Goal: Information Seeking & Learning: Learn about a topic

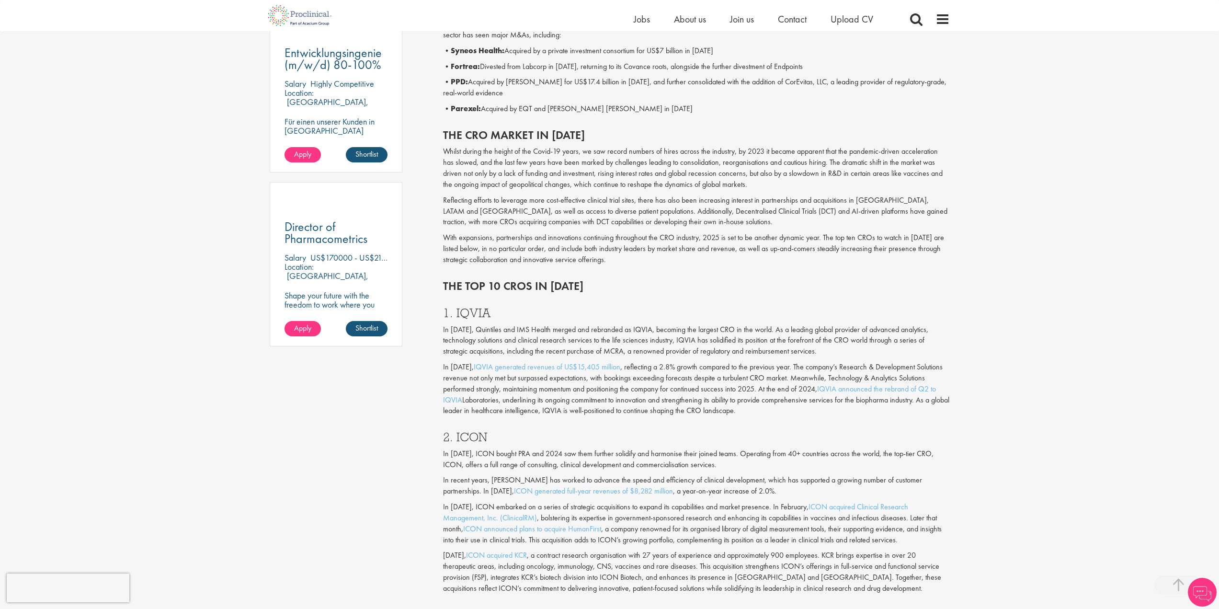
scroll to position [623, 0]
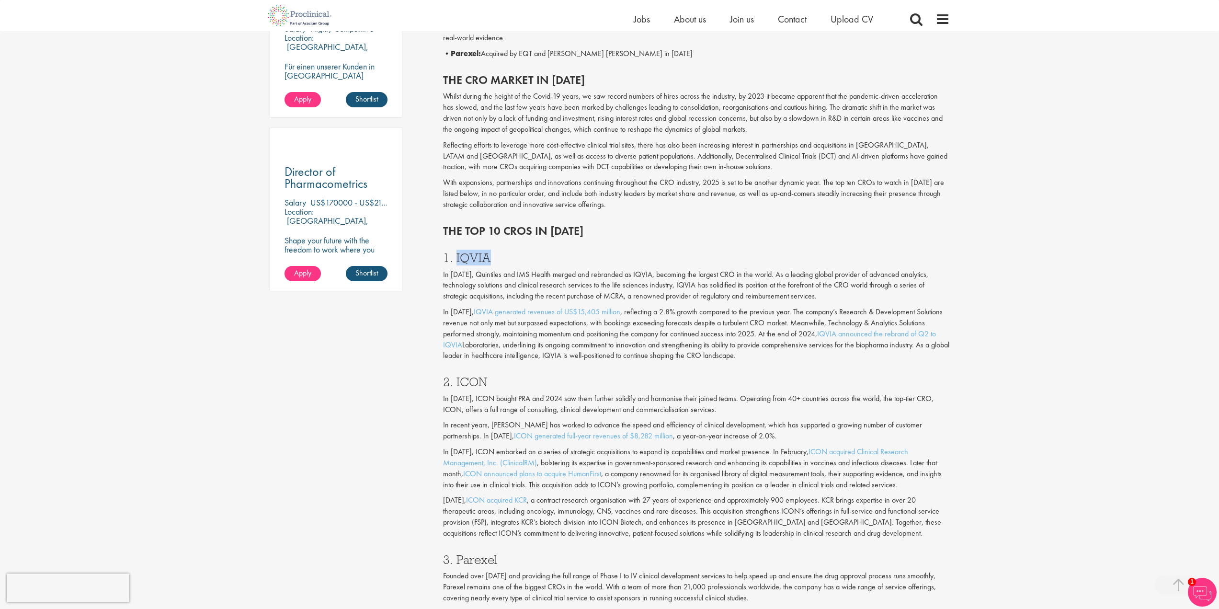
drag, startPoint x: 456, startPoint y: 258, endPoint x: 507, endPoint y: 259, distance: 51.3
click at [507, 259] on h3 "1. IQVIA" at bounding box center [696, 257] width 507 height 12
click at [515, 259] on h3 "1. IQVIA" at bounding box center [696, 257] width 507 height 12
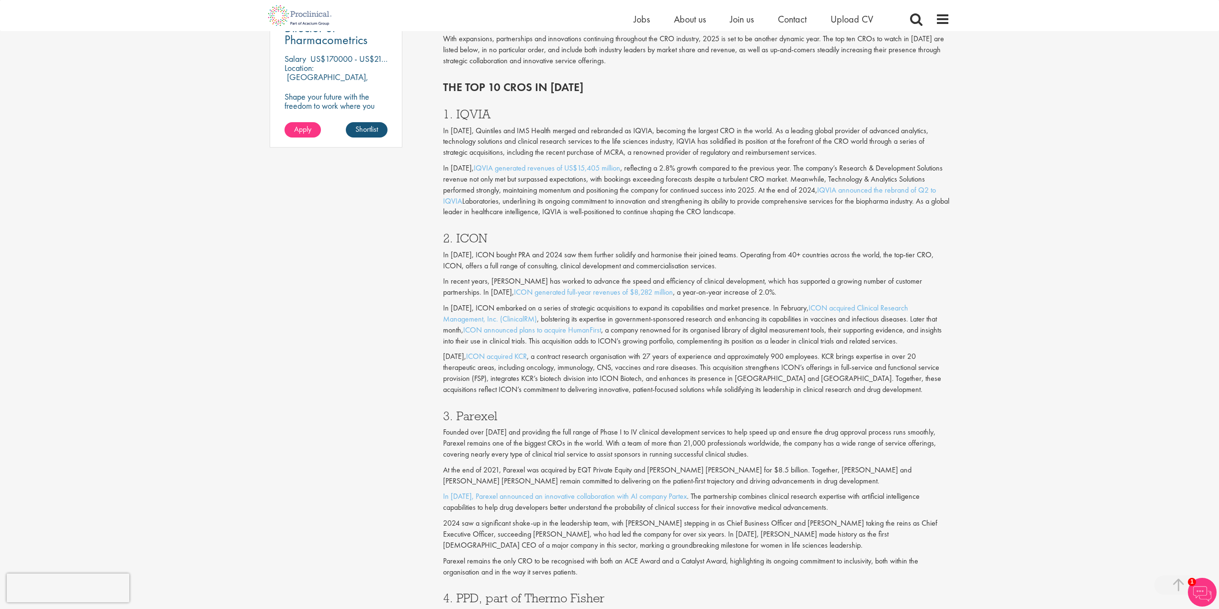
scroll to position [862, 0]
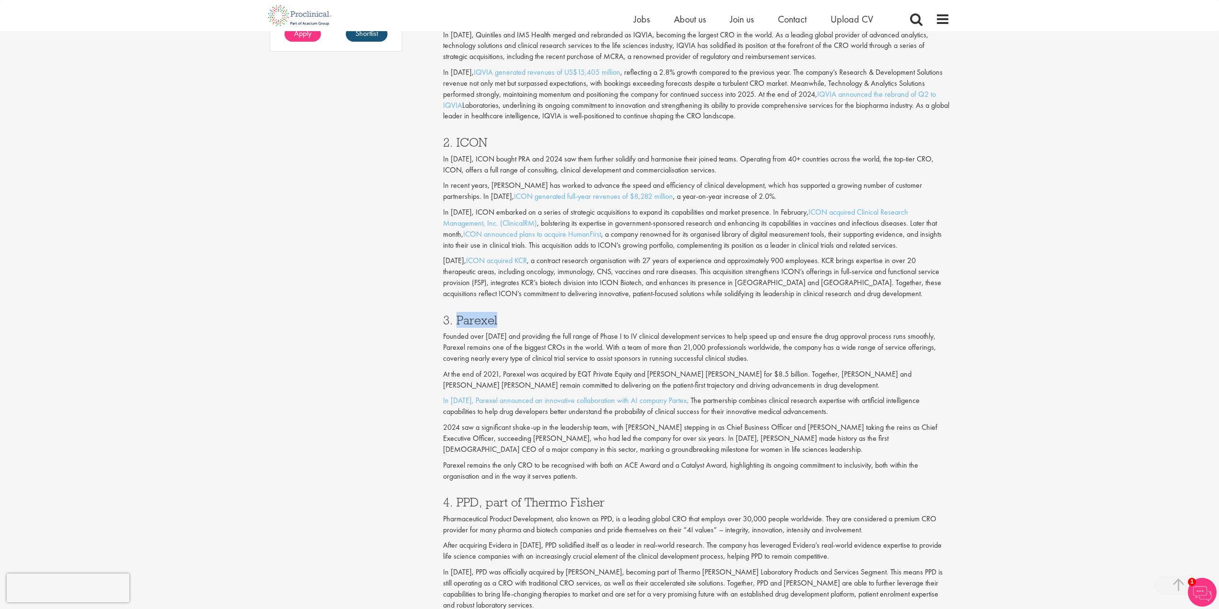
drag, startPoint x: 455, startPoint y: 319, endPoint x: 513, endPoint y: 322, distance: 58.0
click at [513, 322] on h3 "3. Parexel" at bounding box center [696, 320] width 507 height 12
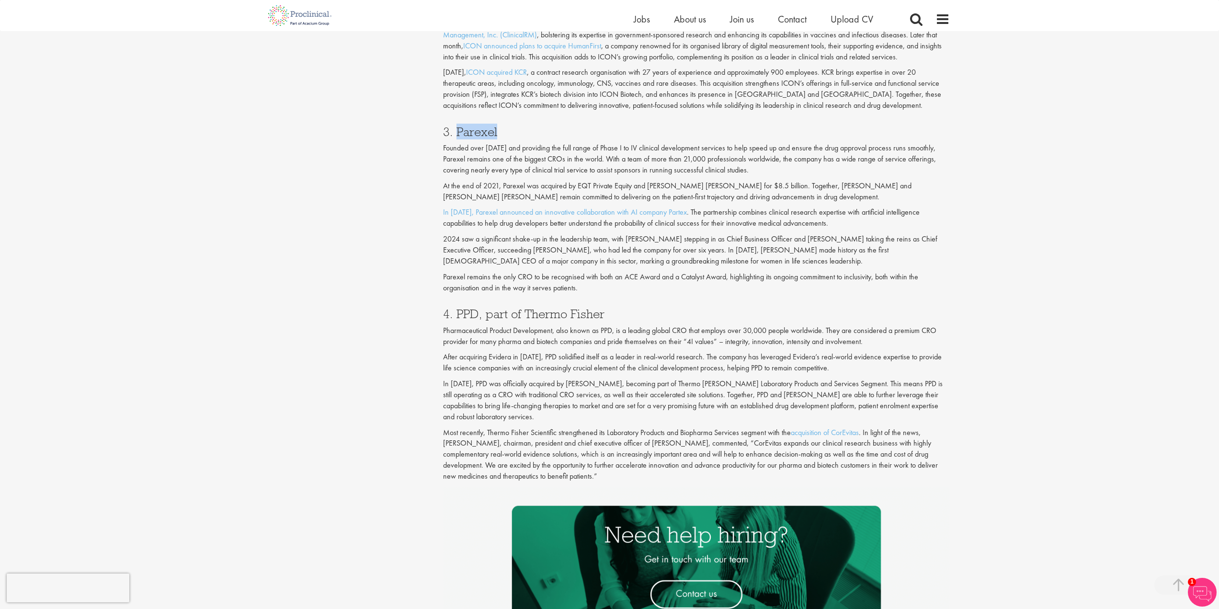
scroll to position [1054, 0]
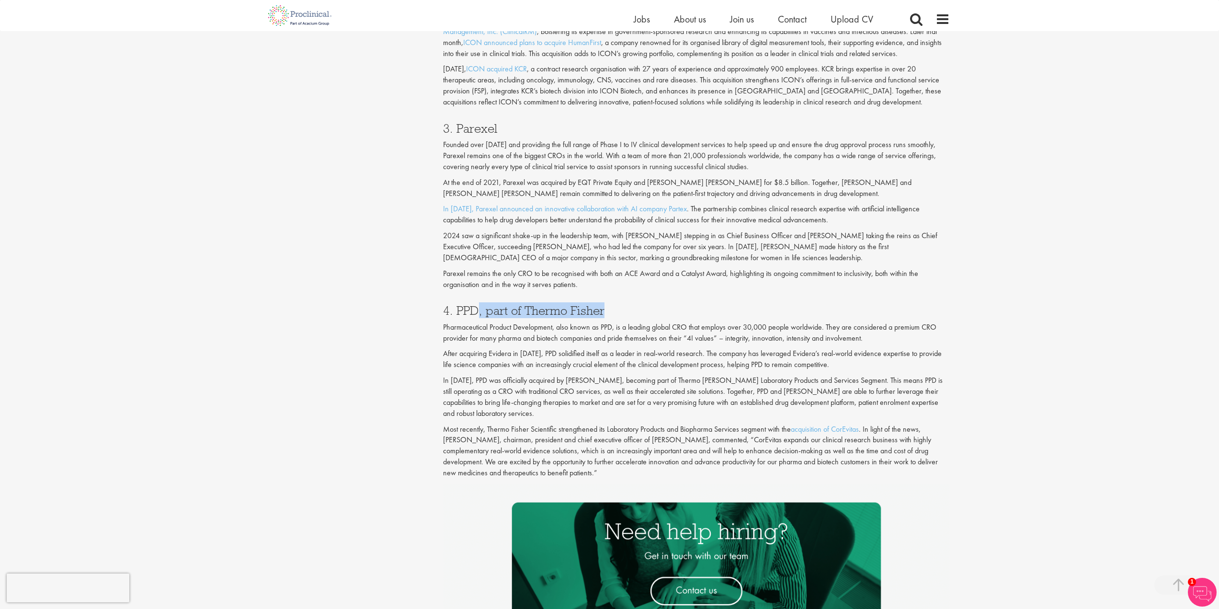
drag, startPoint x: 625, startPoint y: 309, endPoint x: 476, endPoint y: 310, distance: 149.0
click at [476, 310] on h3 "4. PPD, part of Thermo Fisher" at bounding box center [696, 310] width 507 height 12
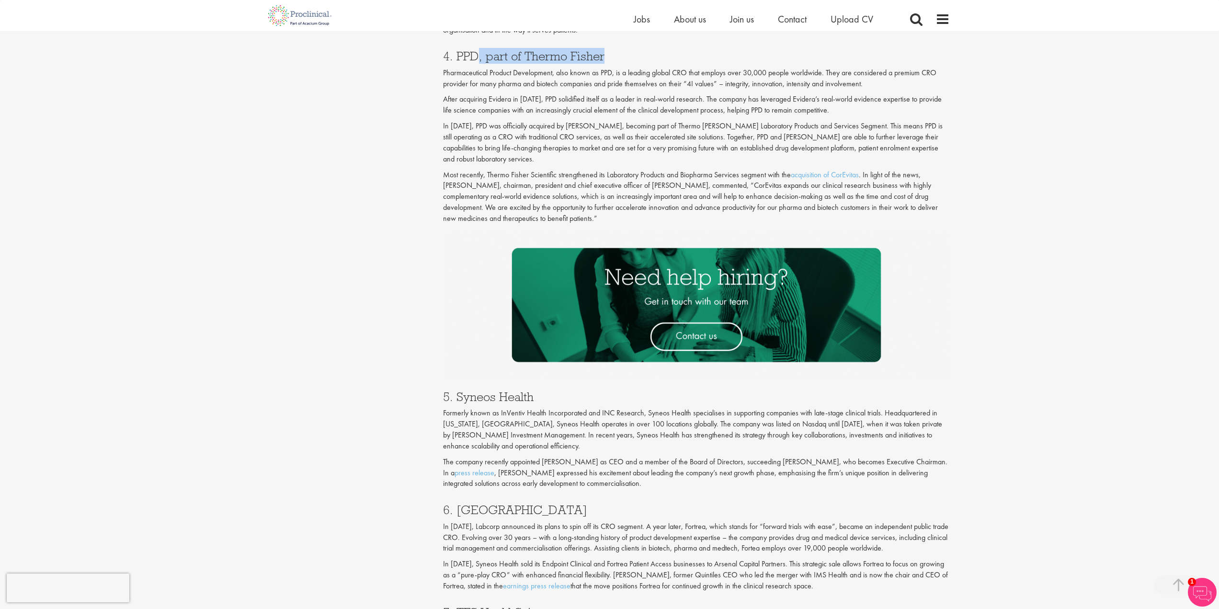
scroll to position [1341, 0]
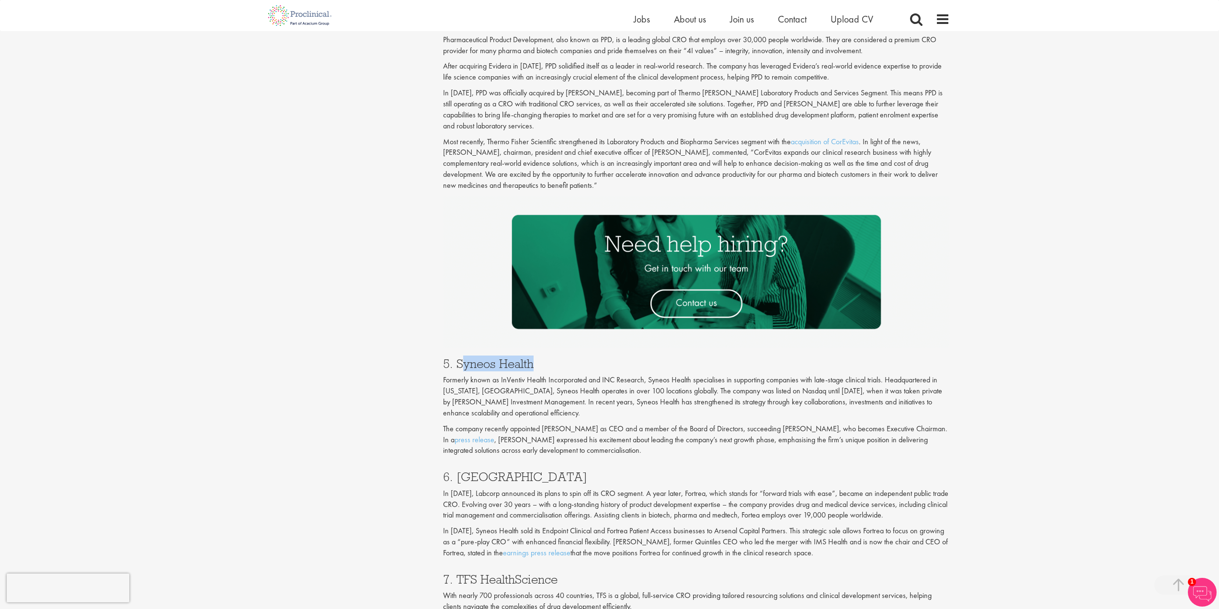
drag, startPoint x: 553, startPoint y: 359, endPoint x: 462, endPoint y: 362, distance: 90.6
click at [462, 363] on div "5. Syneos Health Formerly known as InVentiv Health Incorporated and INC Researc…" at bounding box center [696, 404] width 521 height 113
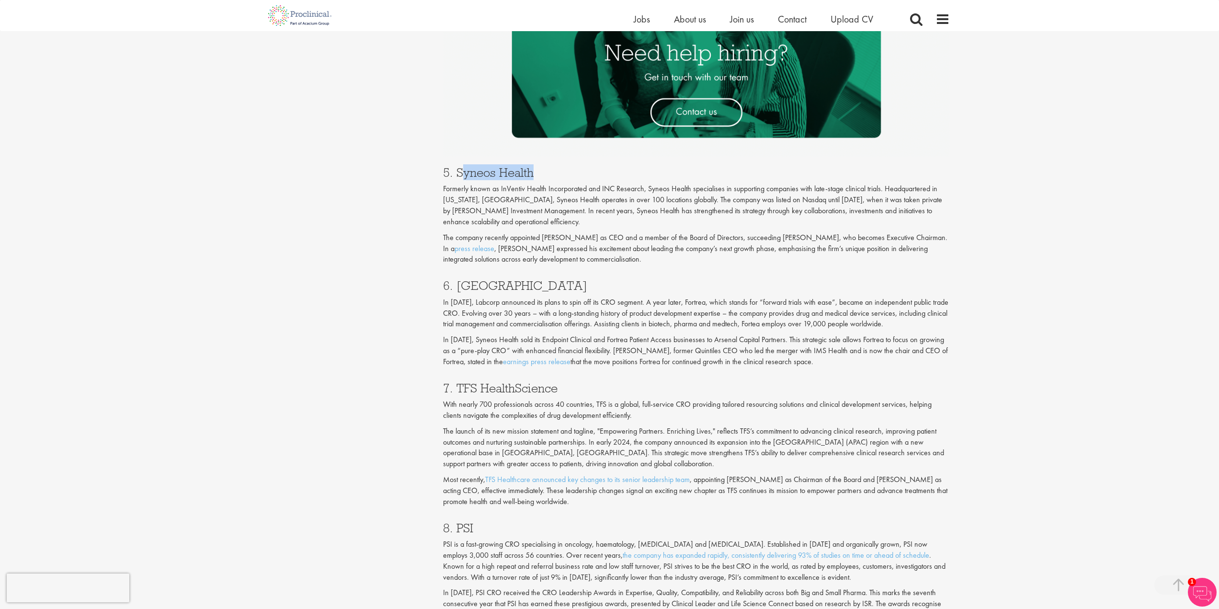
scroll to position [1533, 0]
drag, startPoint x: 447, startPoint y: 383, endPoint x: 536, endPoint y: 384, distance: 89.6
click at [536, 384] on h3 "7. TFS HealthScience" at bounding box center [696, 387] width 507 height 12
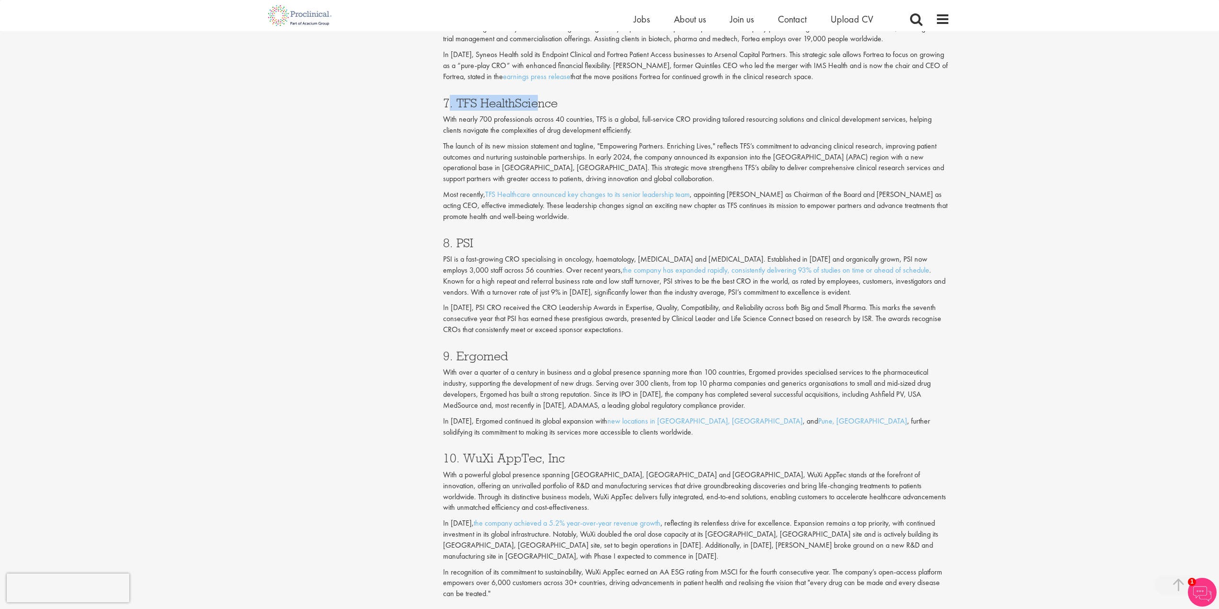
scroll to position [1820, 0]
drag, startPoint x: 455, startPoint y: 352, endPoint x: 523, endPoint y: 352, distance: 67.1
click at [515, 352] on h3 "9. Ergomed" at bounding box center [696, 353] width 507 height 12
click at [523, 352] on h3 "9. Ergomed" at bounding box center [696, 353] width 507 height 12
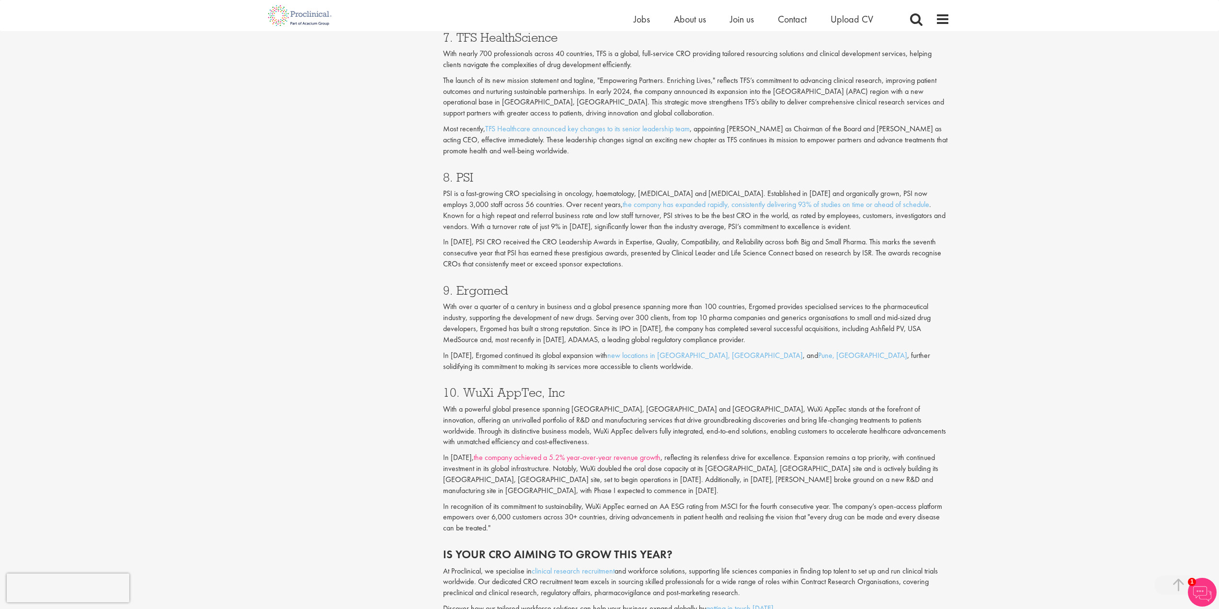
scroll to position [1964, 0]
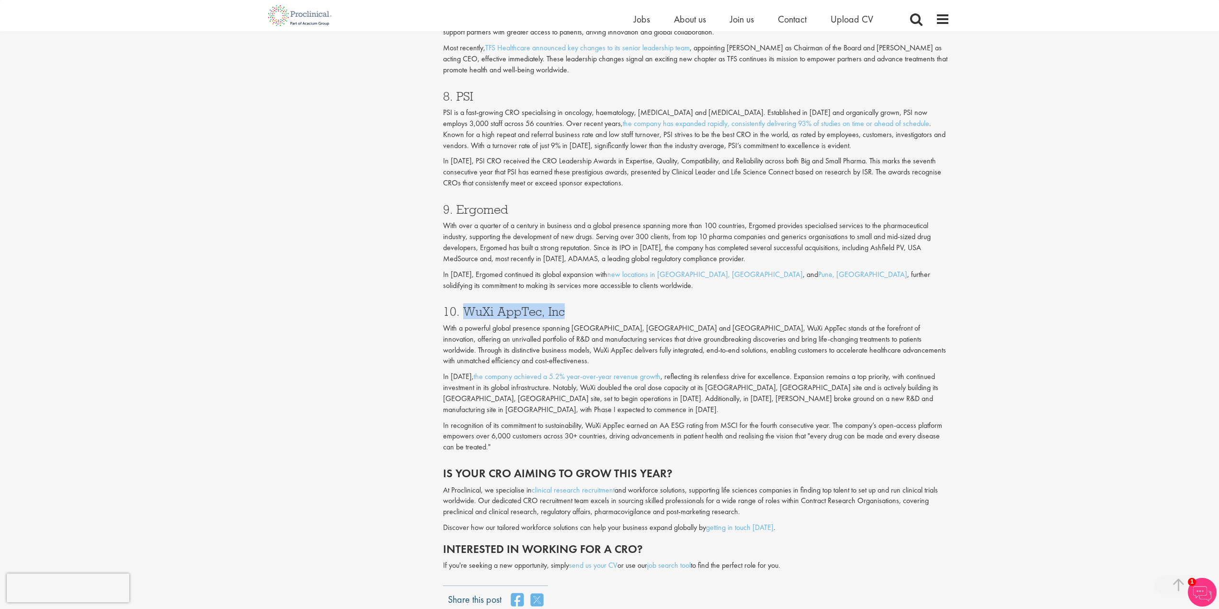
drag, startPoint x: 468, startPoint y: 309, endPoint x: 587, endPoint y: 310, distance: 119.3
click at [583, 310] on h3 "10. WuXi AppTec, Inc" at bounding box center [696, 311] width 507 height 12
click at [594, 310] on h3 "10. WuXi AppTec, Inc" at bounding box center [696, 311] width 507 height 12
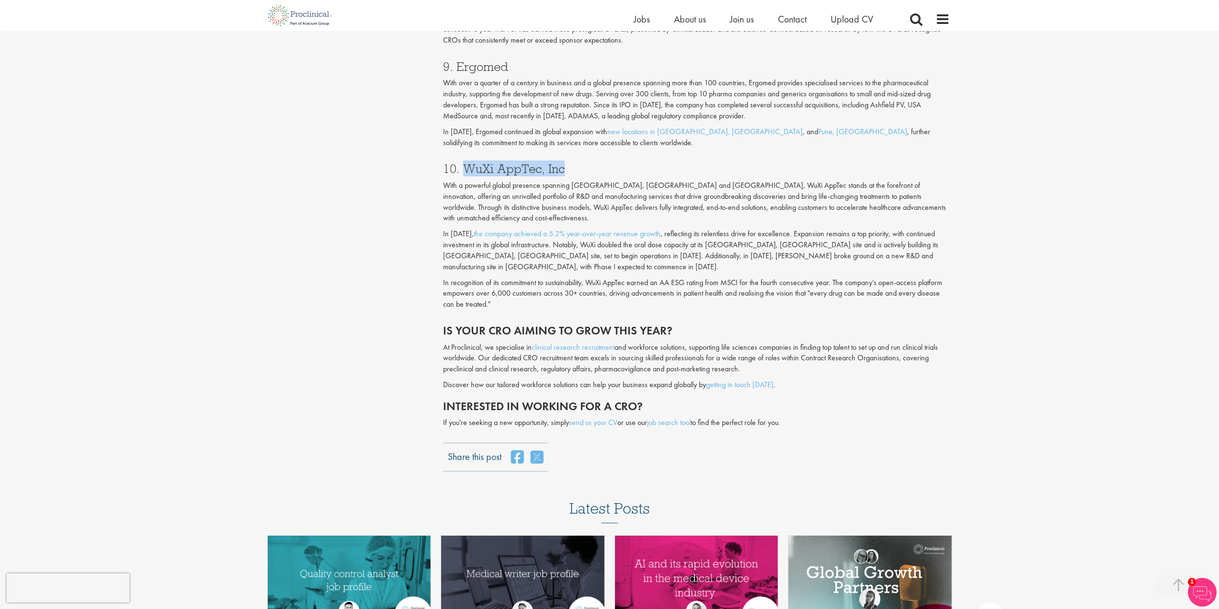
scroll to position [2107, 0]
